Goal: Task Accomplishment & Management: Manage account settings

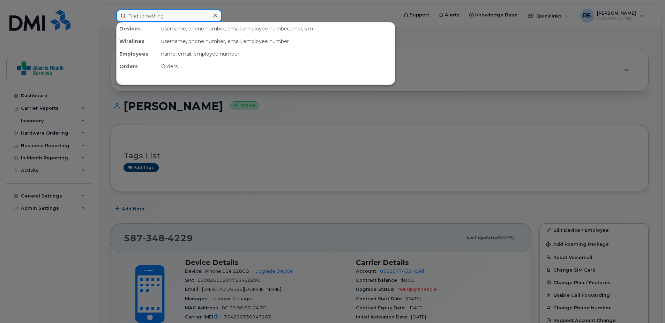
click at [156, 16] on input at bounding box center [169, 15] width 106 height 13
paste input "7808637216"
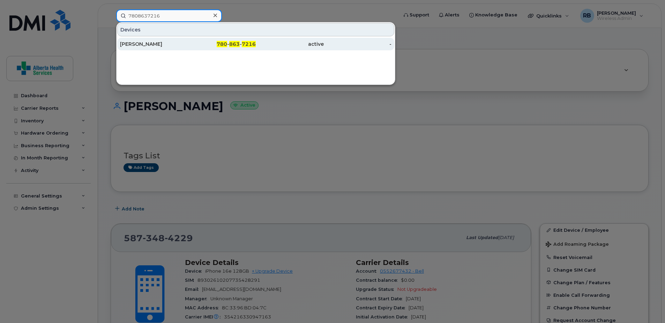
type input "7808637216"
click at [254, 45] on span "7216" at bounding box center [249, 44] width 14 height 6
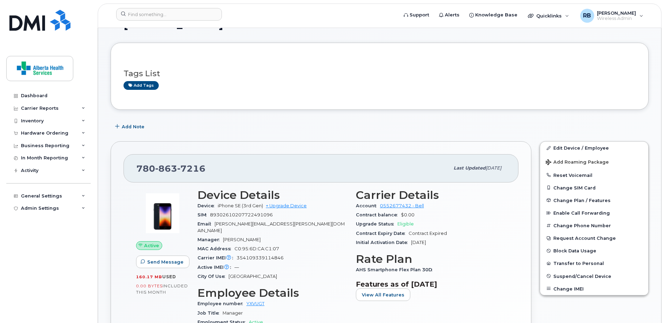
scroll to position [35, 0]
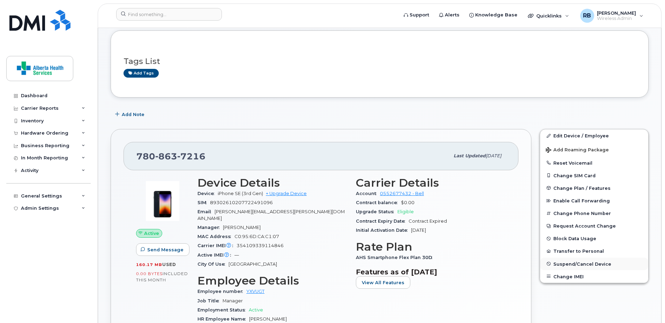
click at [564, 262] on span "Suspend/Cancel Device" at bounding box center [583, 263] width 58 height 5
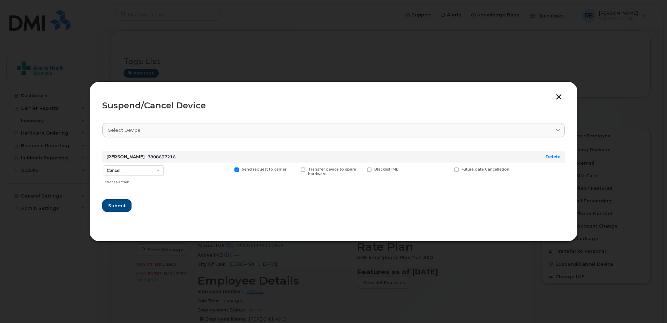
click at [370, 168] on span at bounding box center [369, 169] width 5 height 5
click at [362, 168] on input "Blacklist IMEI" at bounding box center [360, 168] width 3 height 3
checkbox input "true"
click at [236, 169] on span at bounding box center [237, 169] width 5 height 5
click at [230, 169] on input "Send request to carrier" at bounding box center [227, 168] width 3 height 3
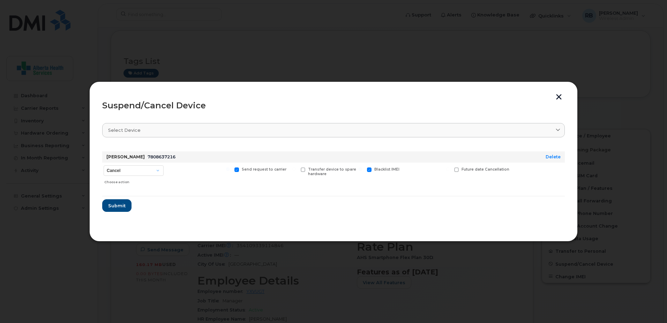
checkbox input "false"
click at [138, 171] on select "Cancel Suspend - Extend Suspension Suspend - Reduced Rate Suspend - Full Rate S…" at bounding box center [134, 170] width 60 height 10
click at [304, 170] on span at bounding box center [303, 169] width 5 height 5
click at [296, 170] on input "Transfer device to spare hardware" at bounding box center [293, 168] width 3 height 3
checkbox input "true"
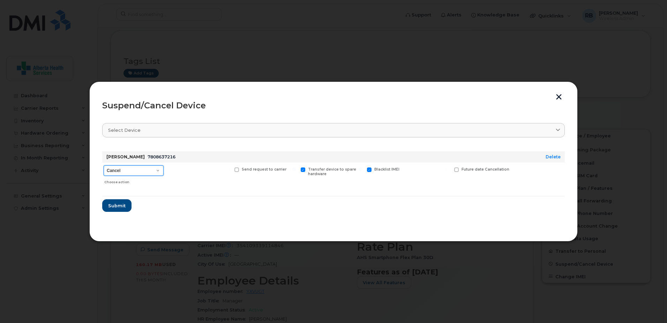
click at [154, 170] on select "Cancel Suspend - Extend Suspension Suspend - Reduced Rate Suspend - Full Rate S…" at bounding box center [134, 170] width 60 height 10
click at [237, 169] on span at bounding box center [237, 169] width 5 height 5
click at [230, 169] on input "Send request to carrier" at bounding box center [227, 168] width 3 height 3
checkbox input "true"
click at [138, 171] on select "Cancel Suspend - Extend Suspension Suspend - Reduced Rate Suspend - Full Rate S…" at bounding box center [134, 170] width 60 height 10
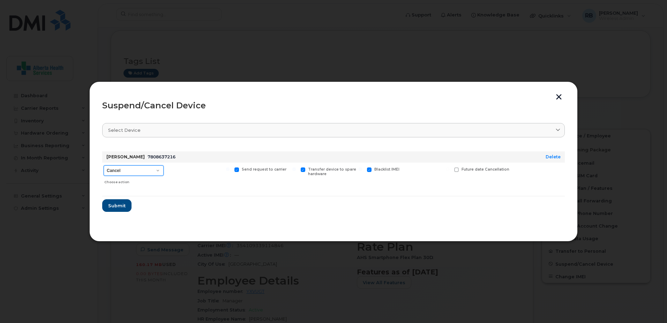
select select "[object Object]"
click at [104, 165] on select "Cancel Suspend - Extend Suspension Suspend - Reduced Rate Suspend - Full Rate S…" at bounding box center [134, 170] width 60 height 10
click at [558, 98] on button "button" at bounding box center [559, 97] width 10 height 7
